Goal: Task Accomplishment & Management: Manage account settings

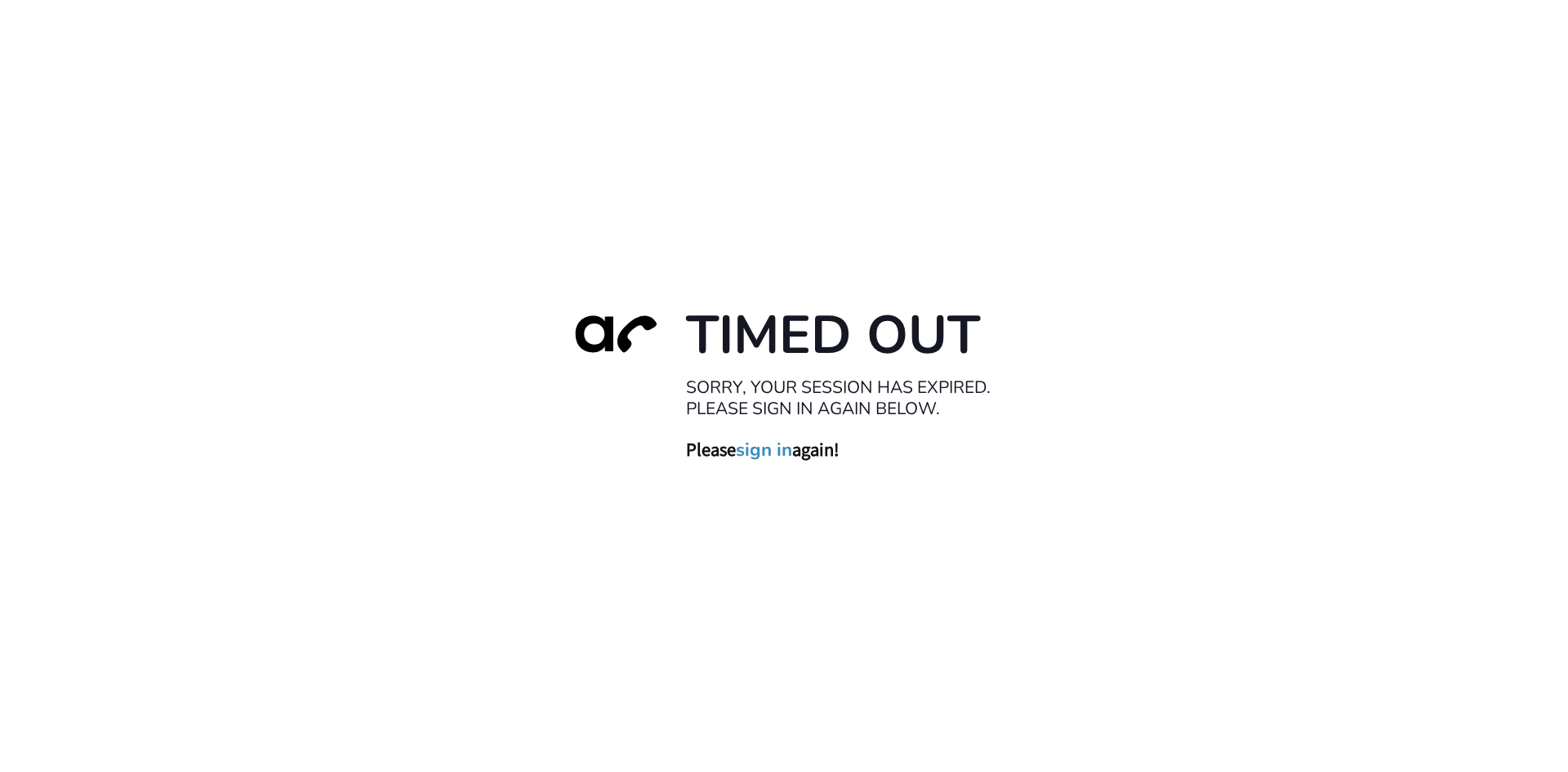
click at [760, 448] on link "sign in" at bounding box center [764, 450] width 56 height 23
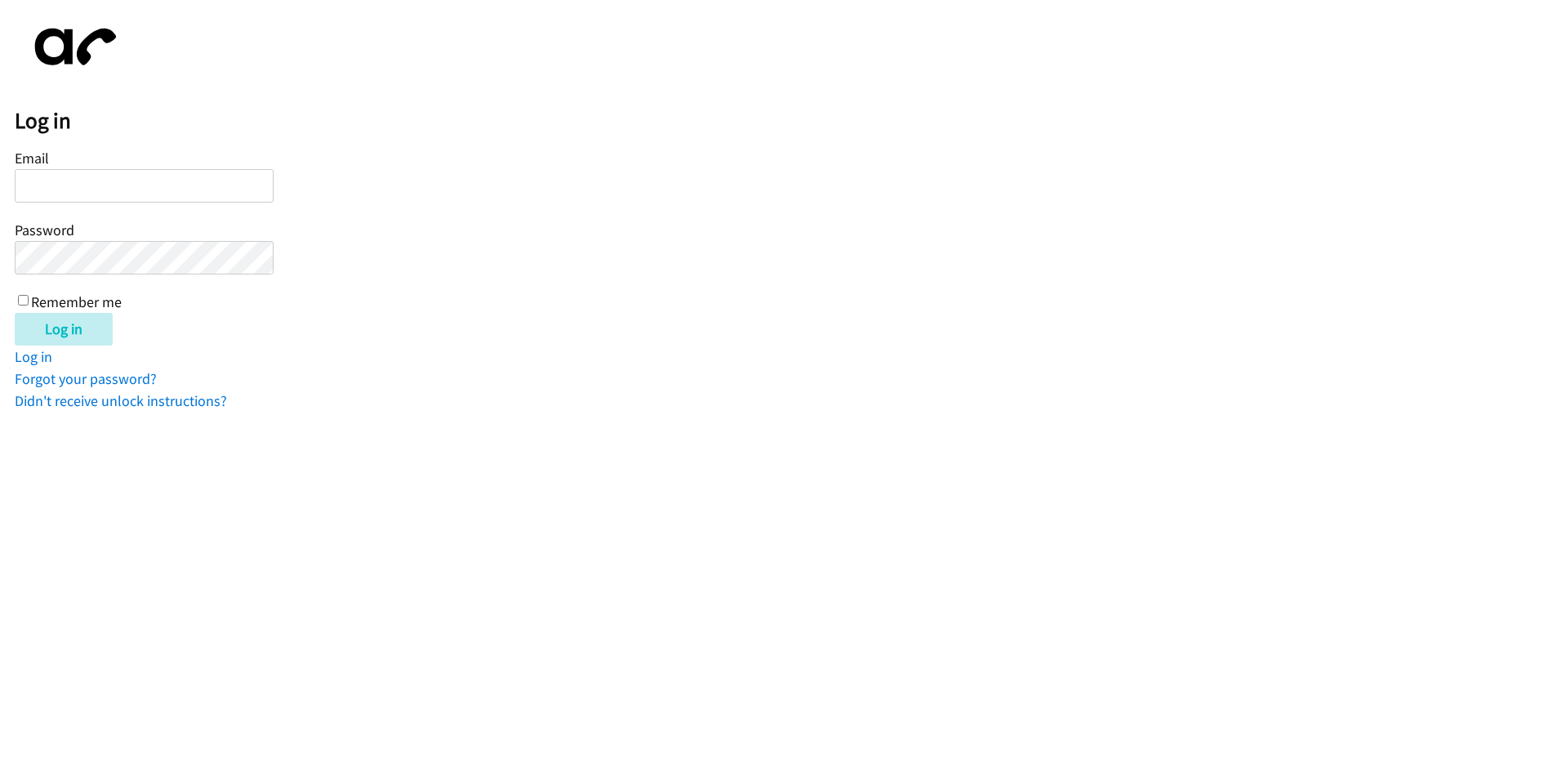
click at [137, 190] on input "Email" at bounding box center [144, 186] width 259 height 33
type input "[EMAIL_ADDRESS][DOMAIN_NAME]"
click at [16, 297] on div "Email balfreide@lendingpoint.com Password Remember me" at bounding box center [144, 229] width 259 height 167
click at [25, 299] on input "Remember me" at bounding box center [23, 300] width 11 height 11
checkbox input "true"
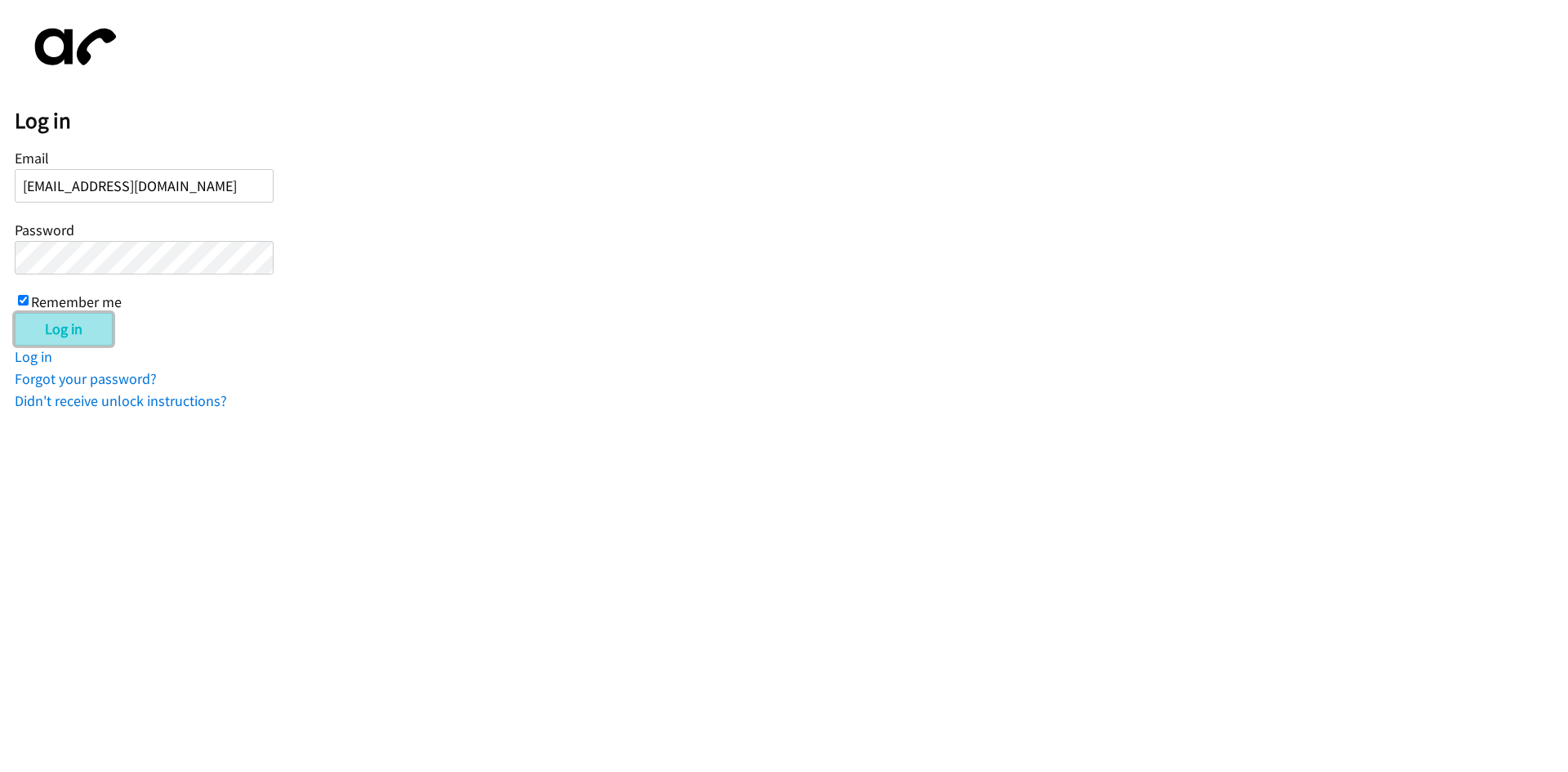
click at [46, 333] on input "Log in" at bounding box center [64, 328] width 98 height 32
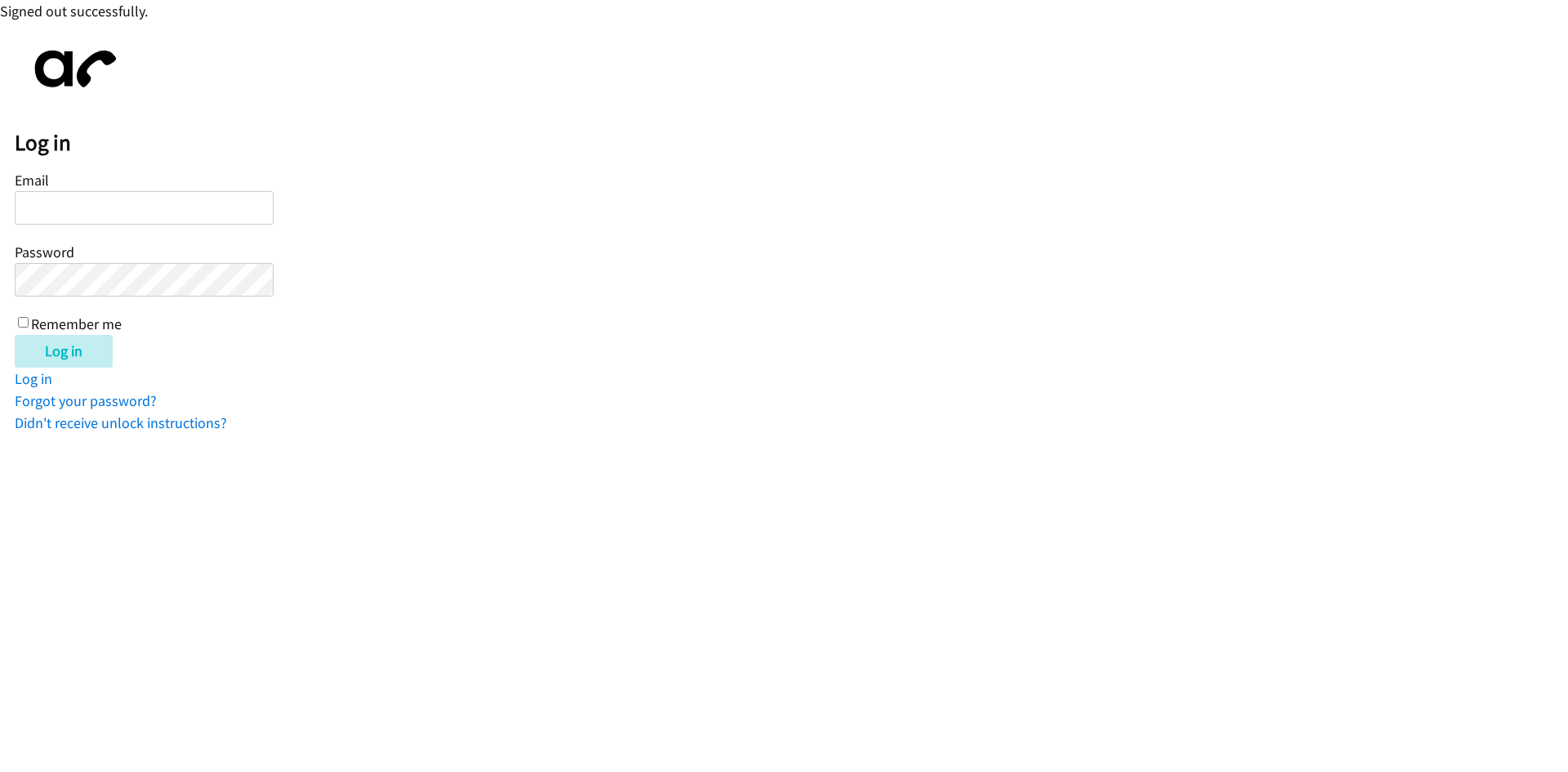
click at [92, 212] on input "Email" at bounding box center [144, 208] width 259 height 33
type input "[EMAIL_ADDRESS][DOMAIN_NAME]"
click at [25, 321] on input "Remember me" at bounding box center [23, 322] width 11 height 11
checkbox input "true"
click at [40, 350] on input "Log in" at bounding box center [64, 350] width 98 height 32
